Goal: Task Accomplishment & Management: Use online tool/utility

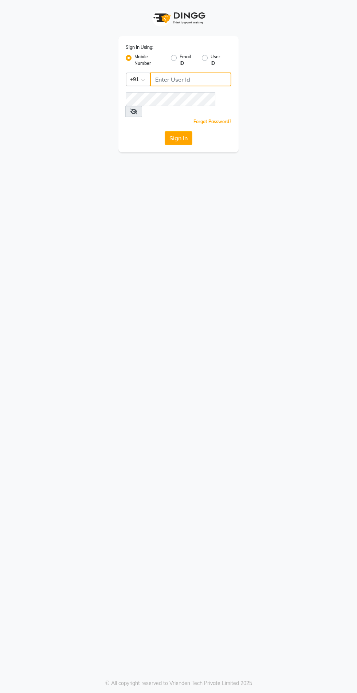
click at [184, 79] on input "Username" at bounding box center [190, 80] width 81 height 14
type input "8087909708"
click at [165, 131] on button "Sign In" at bounding box center [179, 138] width 28 height 14
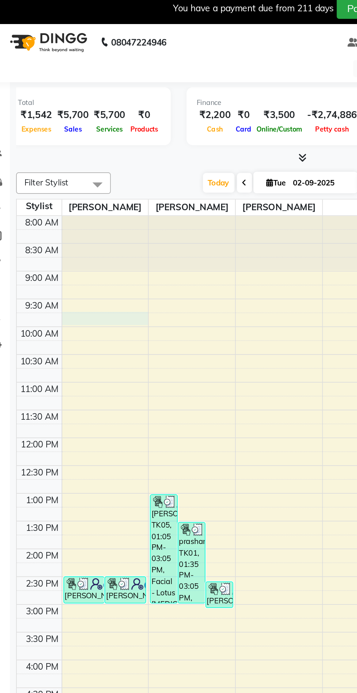
select select "38049"
select select "585"
select select "tentative"
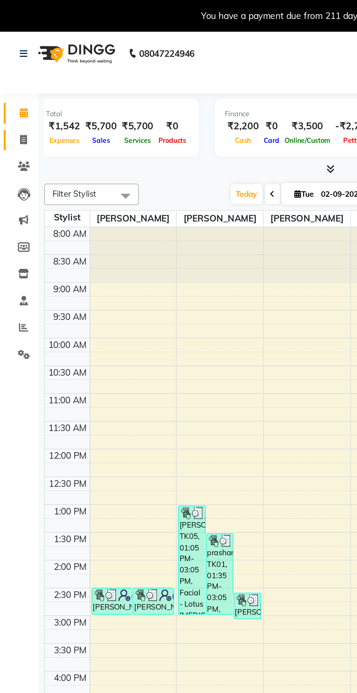
click at [15, 83] on icon at bounding box center [14, 80] width 4 height 5
select select "service"
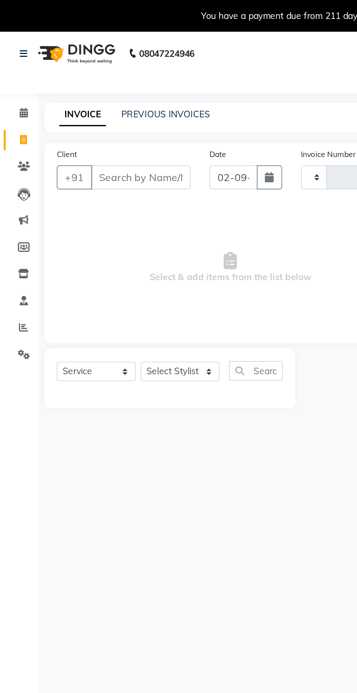
type input "0644"
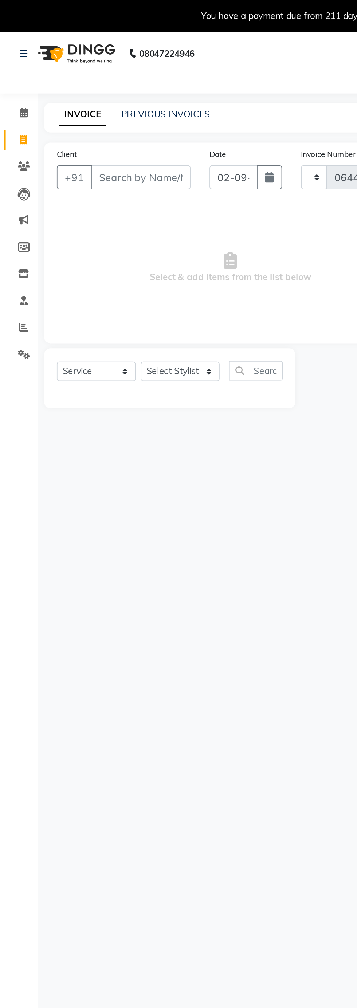
select select "5577"
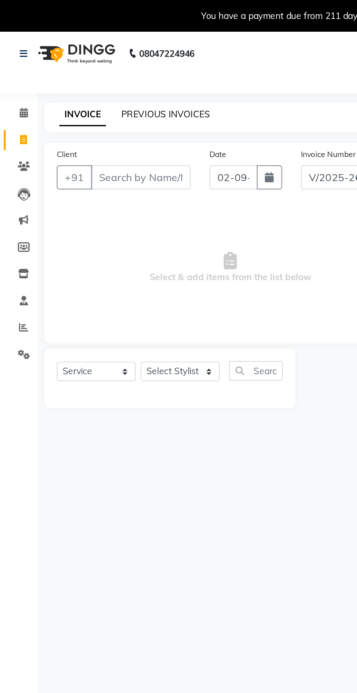
click at [97, 63] on link "PREVIOUS INVOICES" at bounding box center [95, 66] width 51 height 7
